Goal: Check status: Check status

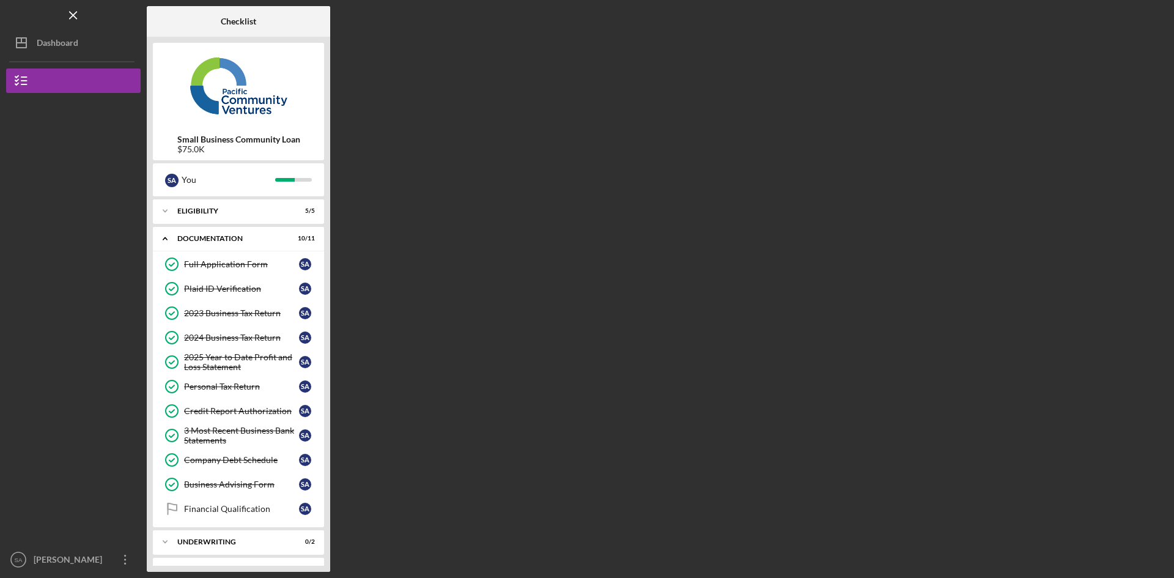
scroll to position [23, 0]
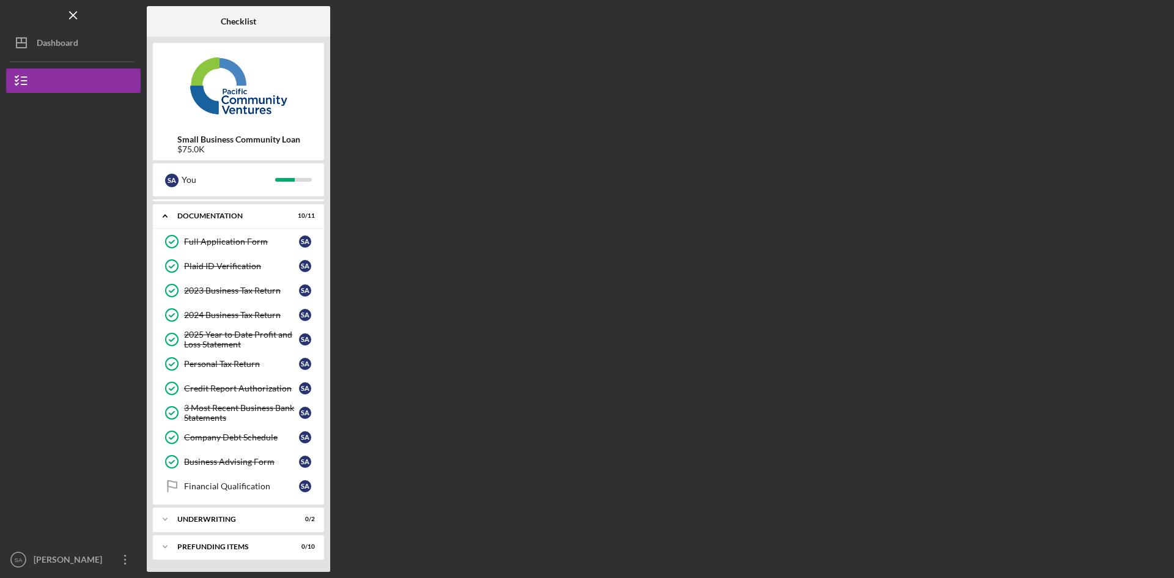
click at [62, 39] on div "Dashboard" at bounding box center [58, 45] width 42 height 28
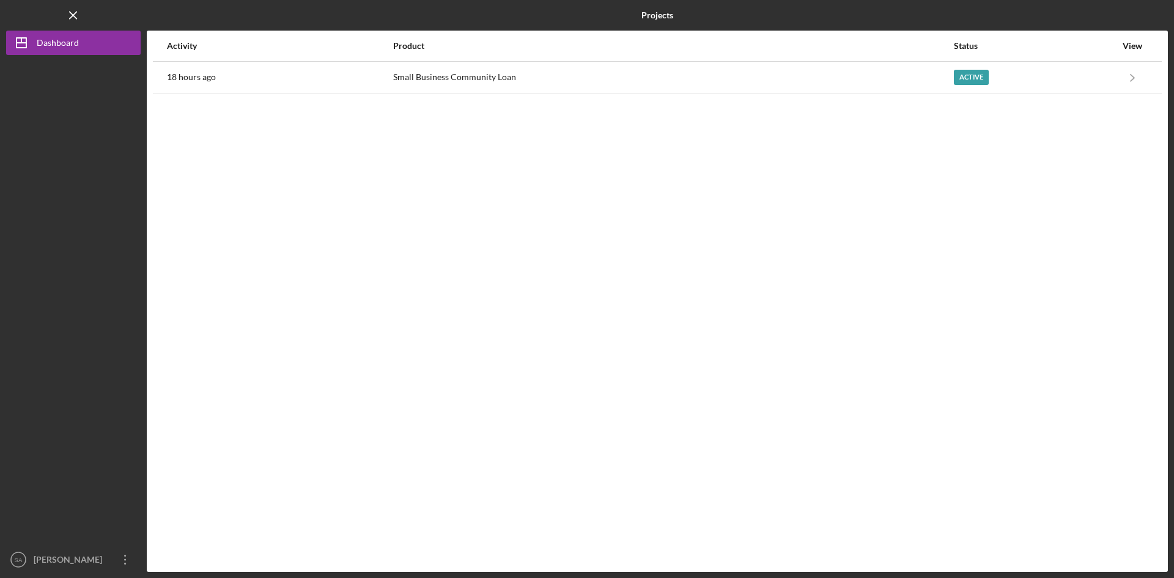
click at [1085, 72] on div "Active" at bounding box center [1035, 77] width 162 height 31
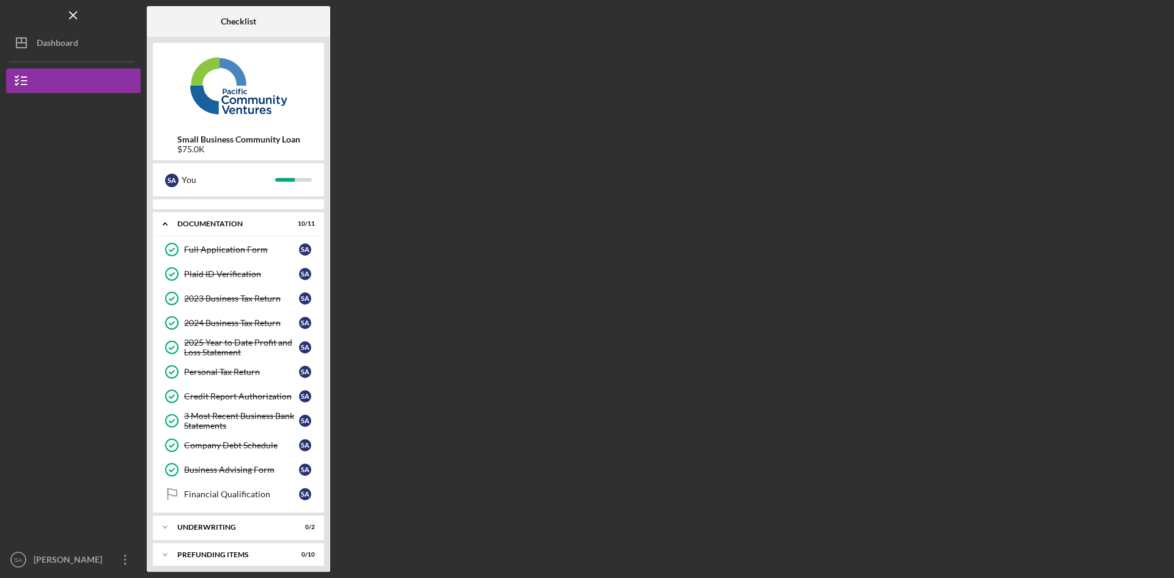
scroll to position [23, 0]
